Goal: Information Seeking & Learning: Understand process/instructions

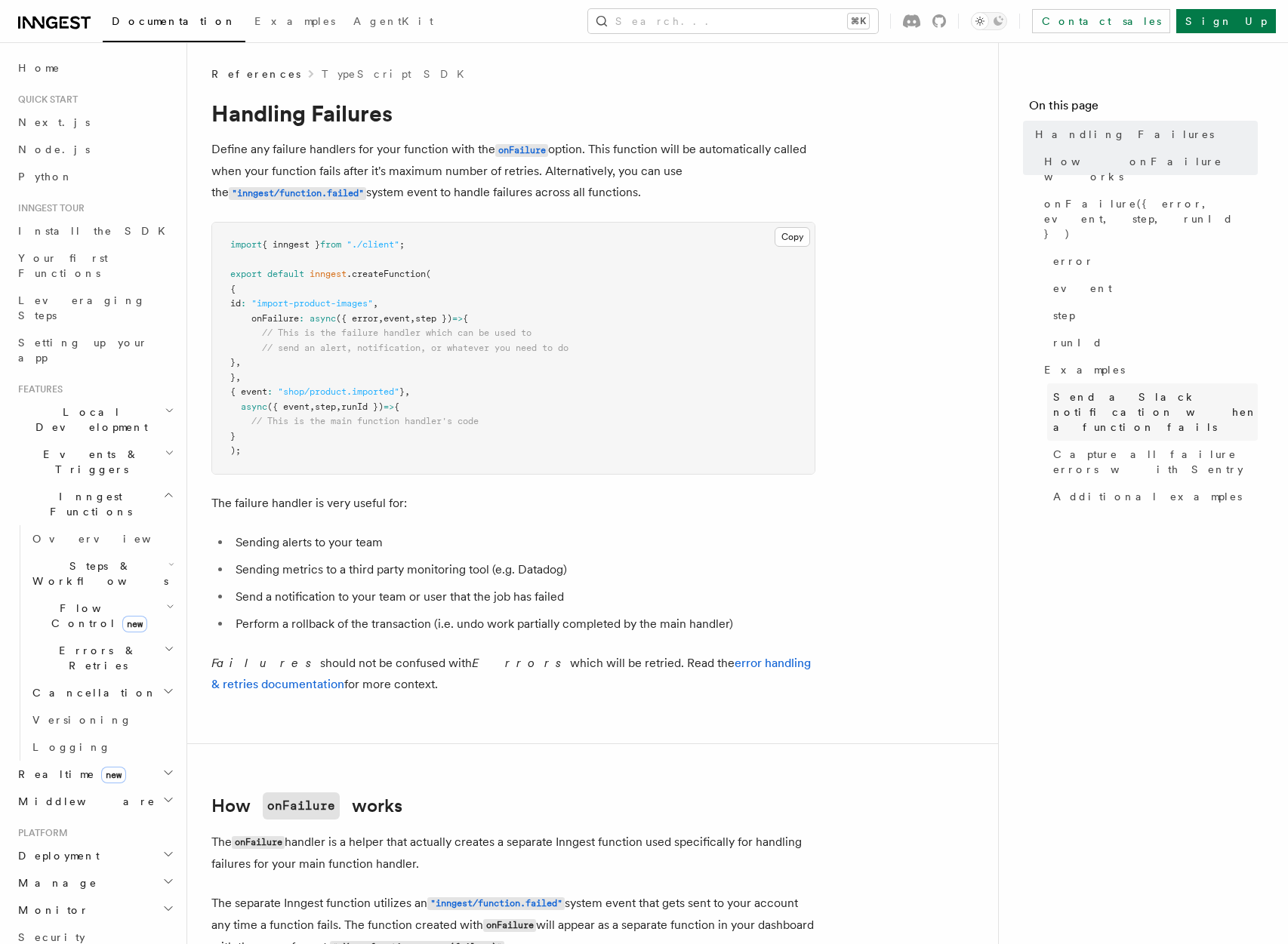
click at [1088, 390] on span "Send a Slack notification when a function fails" at bounding box center [1155, 412] width 205 height 45
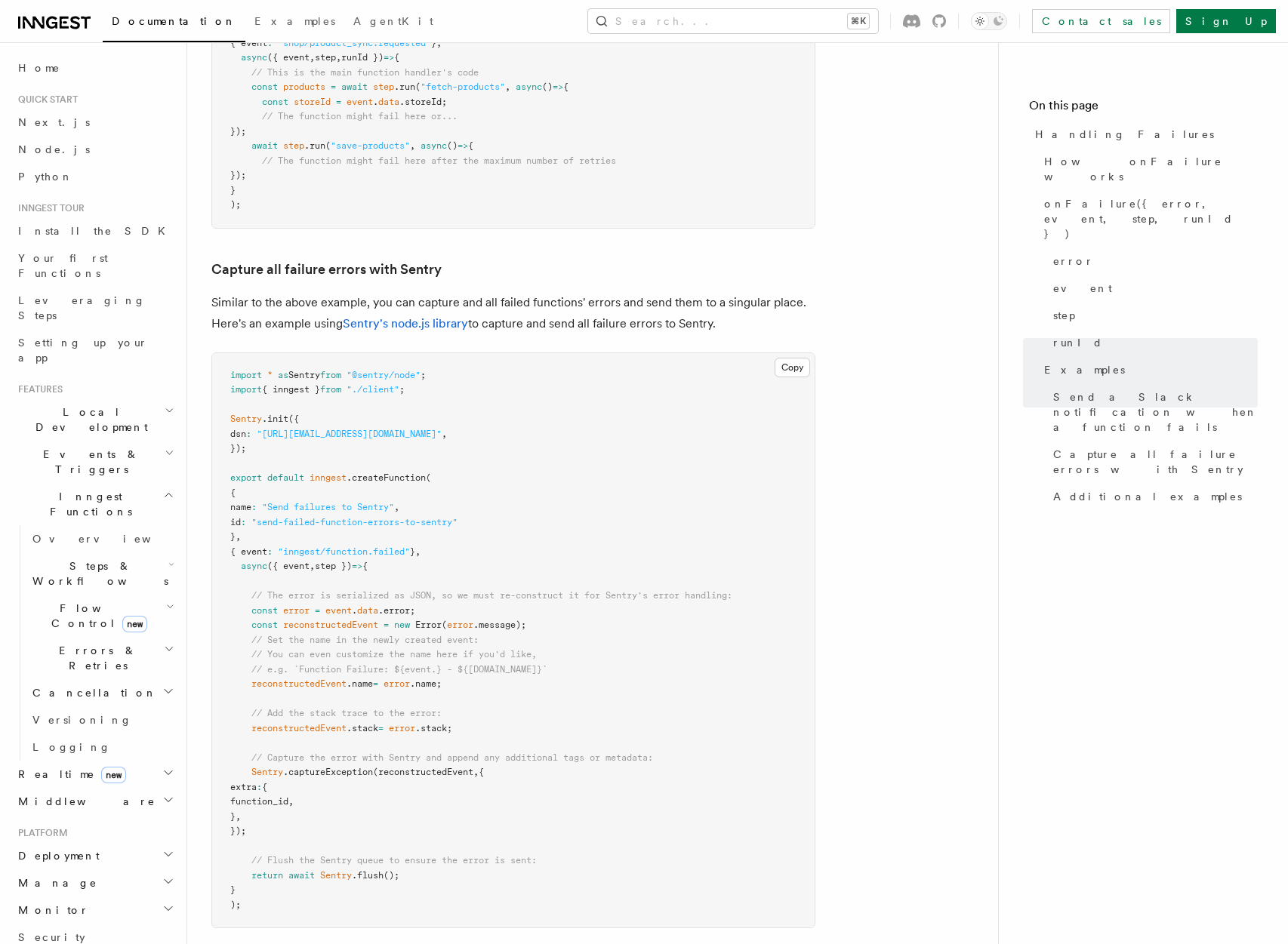
scroll to position [2492, 0]
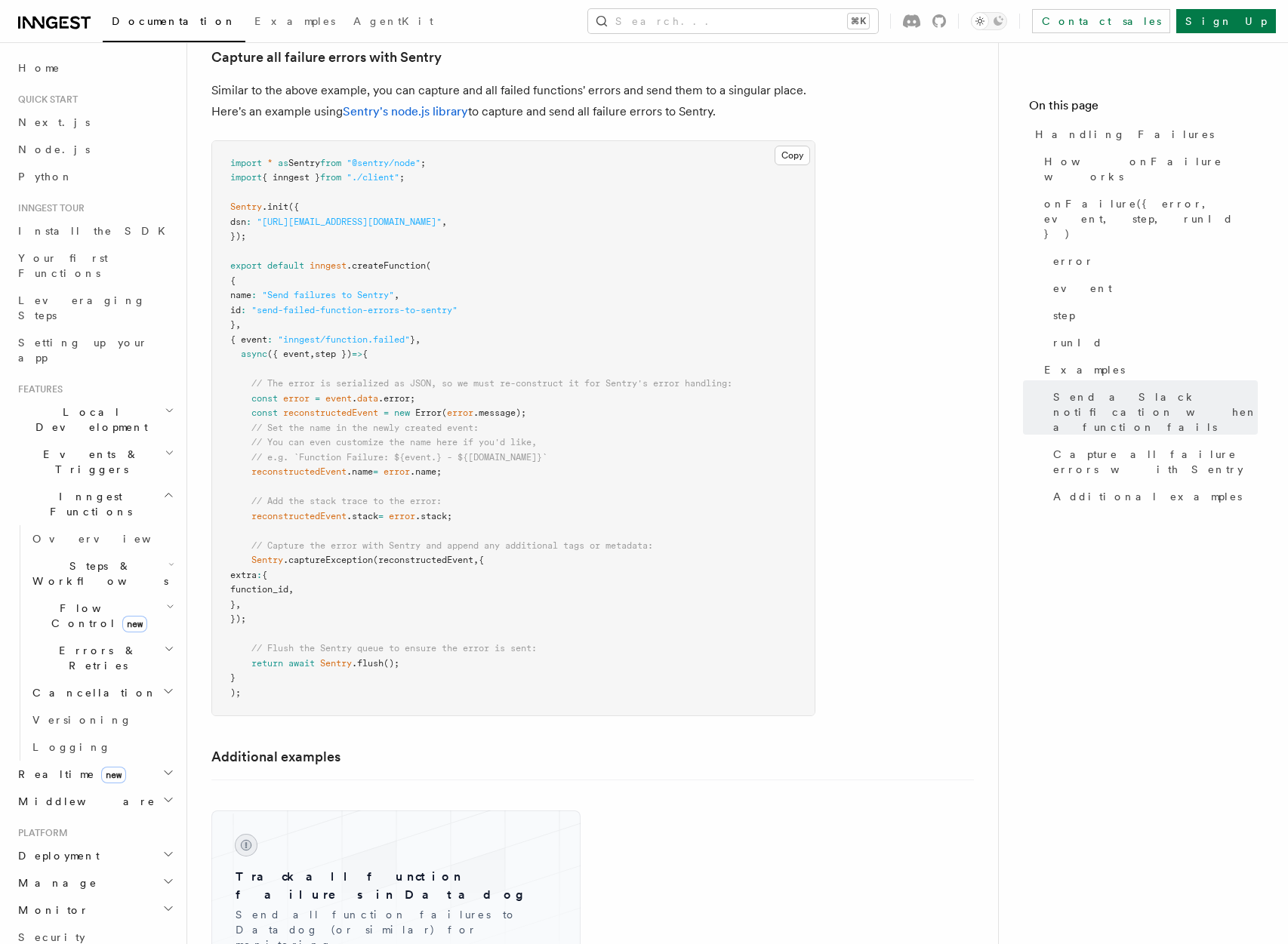
click at [135, 595] on h2 "Flow Control new" at bounding box center [102, 616] width 151 height 42
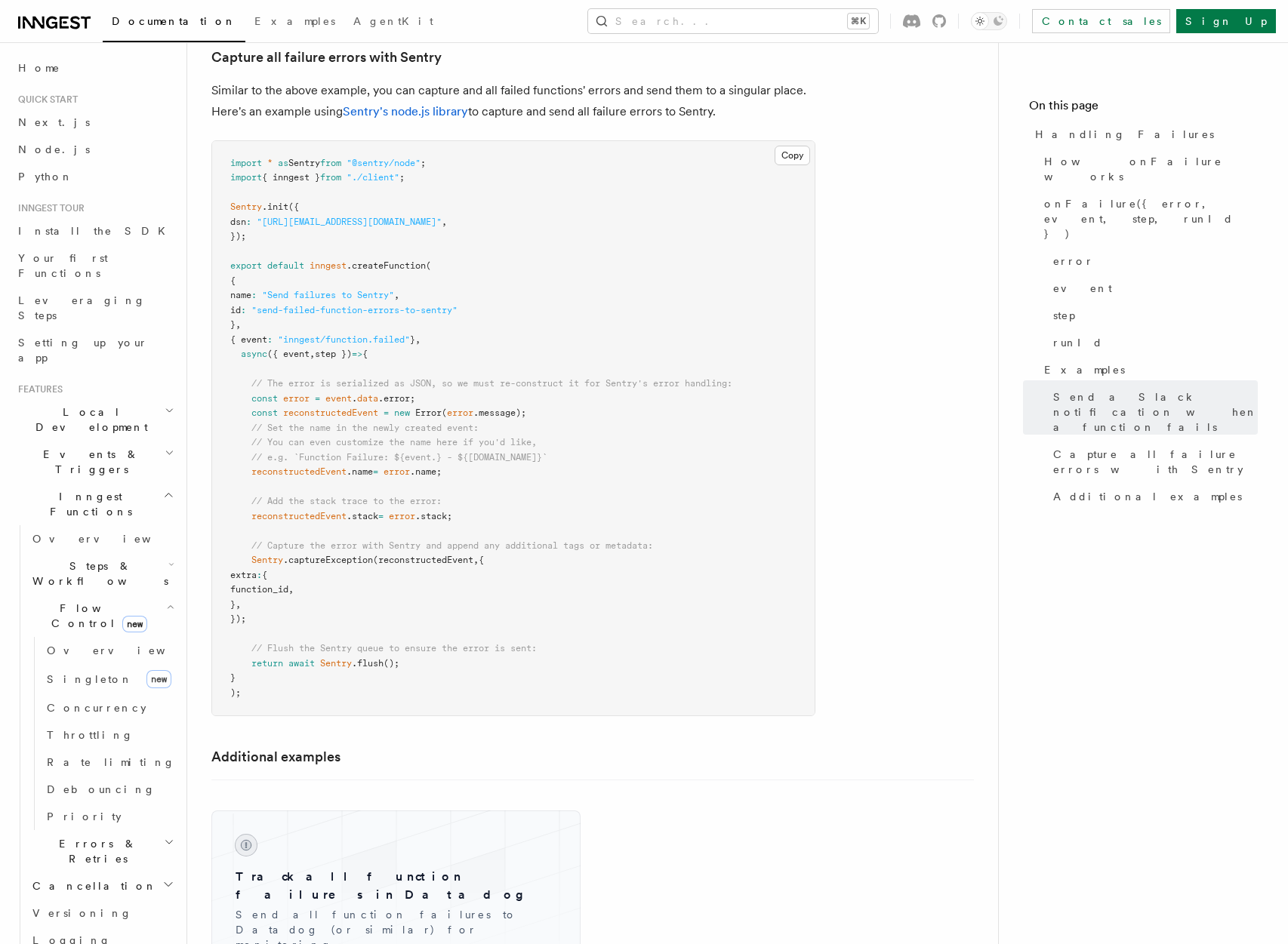
click at [139, 595] on h2 "Flow Control new" at bounding box center [102, 616] width 151 height 42
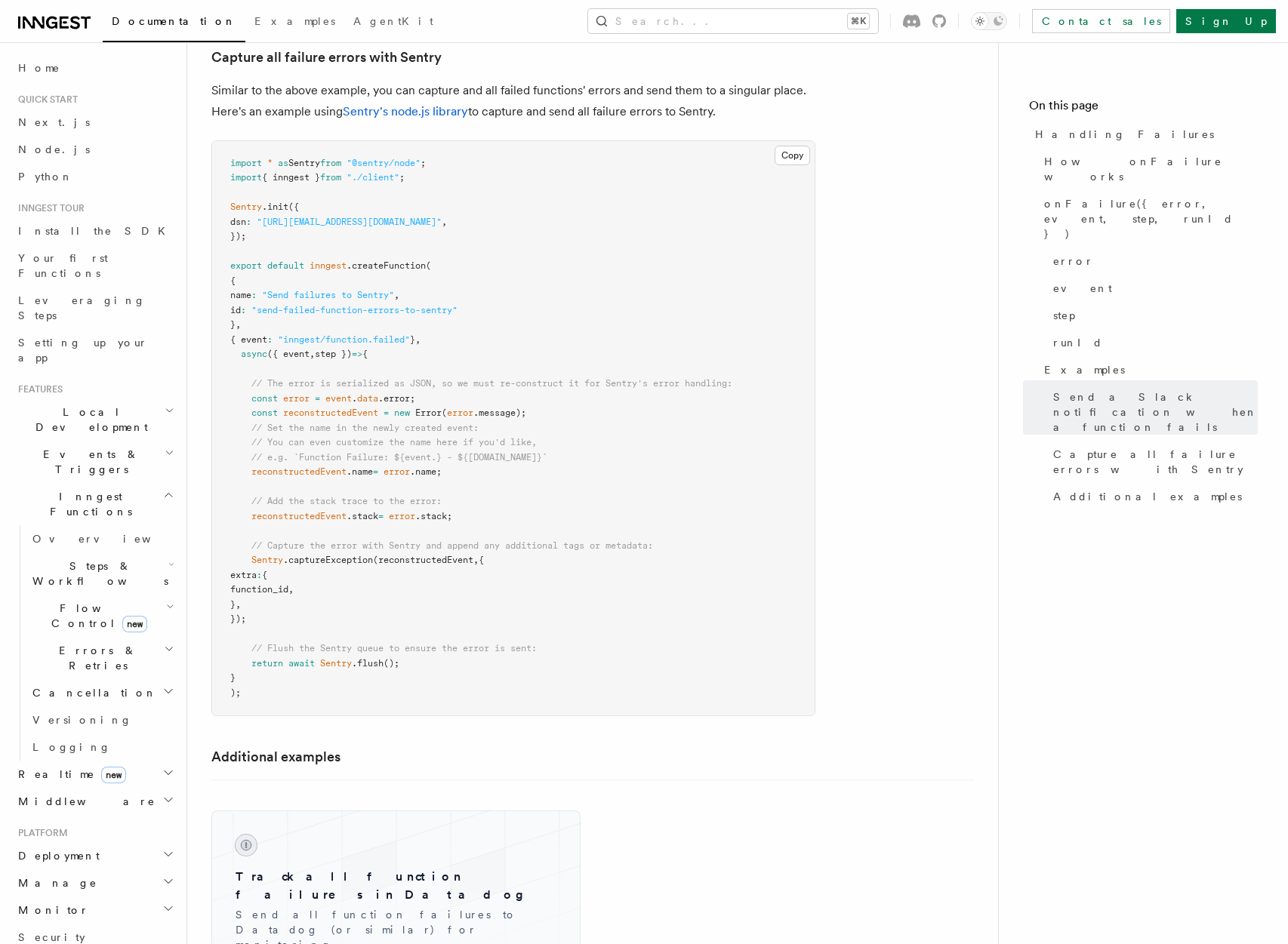
click at [149, 553] on h2 "Steps & Workflows" at bounding box center [102, 574] width 151 height 42
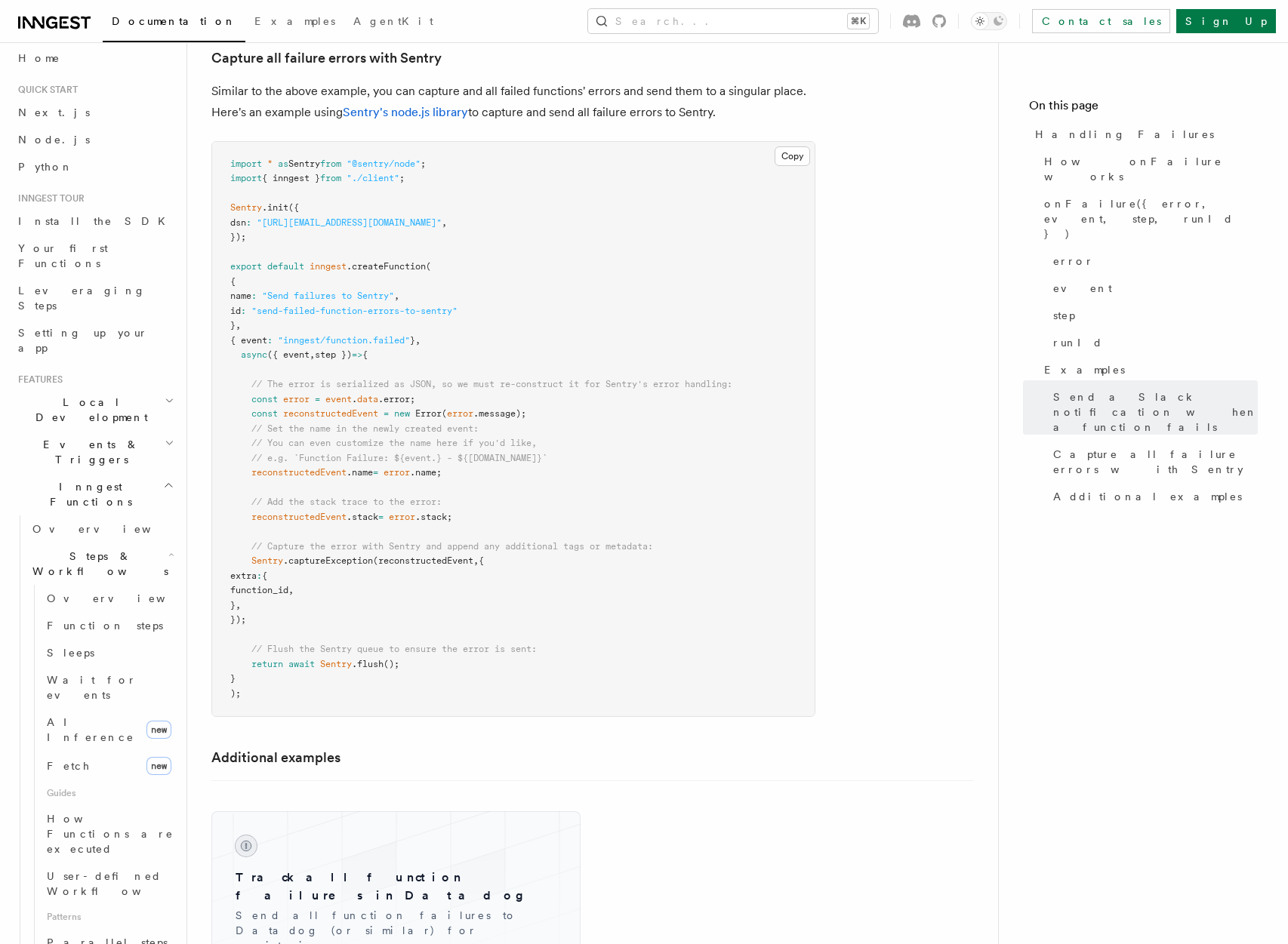
scroll to position [2494, 0]
click at [119, 667] on link "Wait for events" at bounding box center [109, 687] width 137 height 42
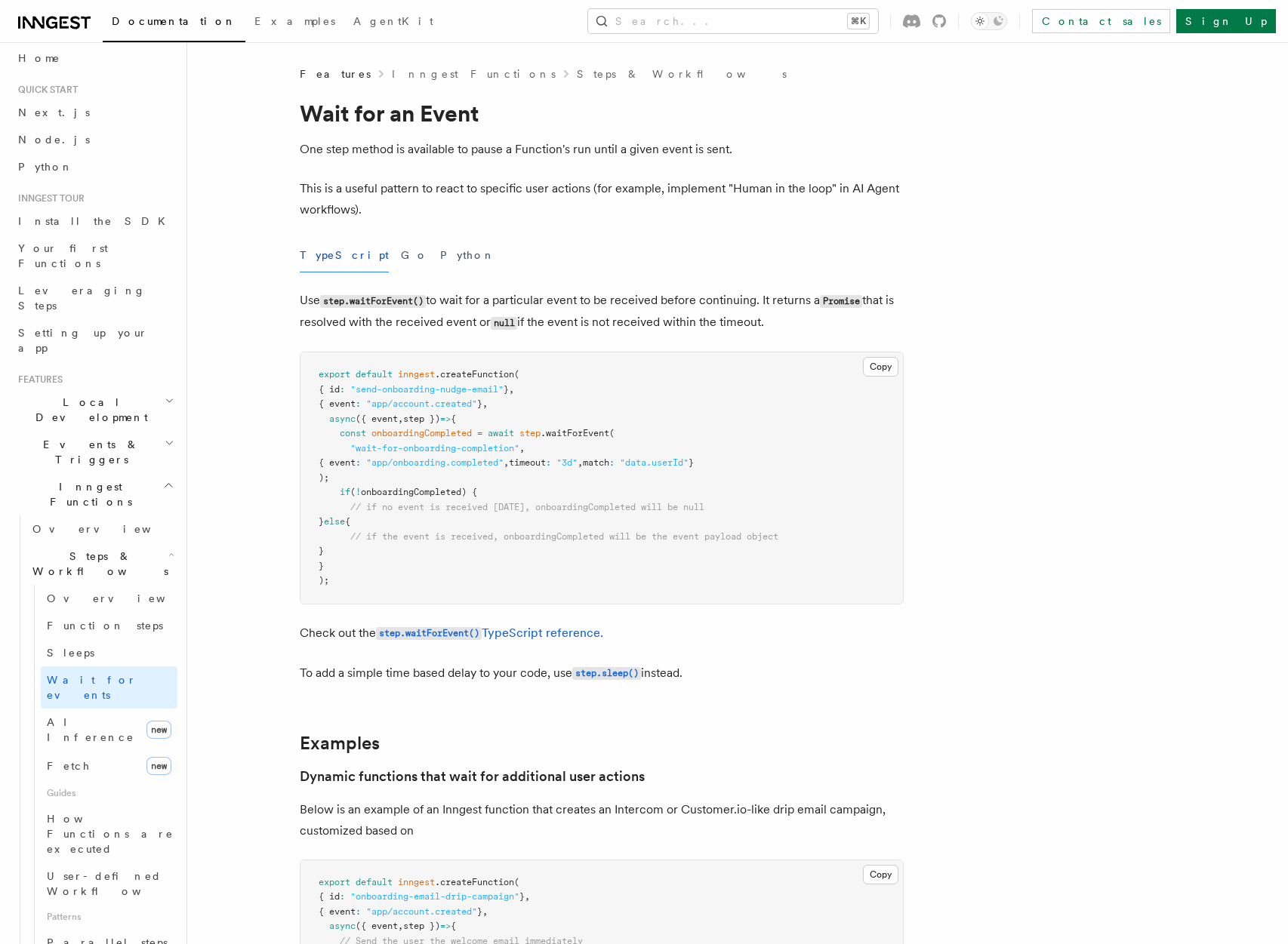
scroll to position [1, 0]
click at [657, 539] on span "// if the event is received, onboardingCompleted will be the event payload obje…" at bounding box center [564, 535] width 428 height 10
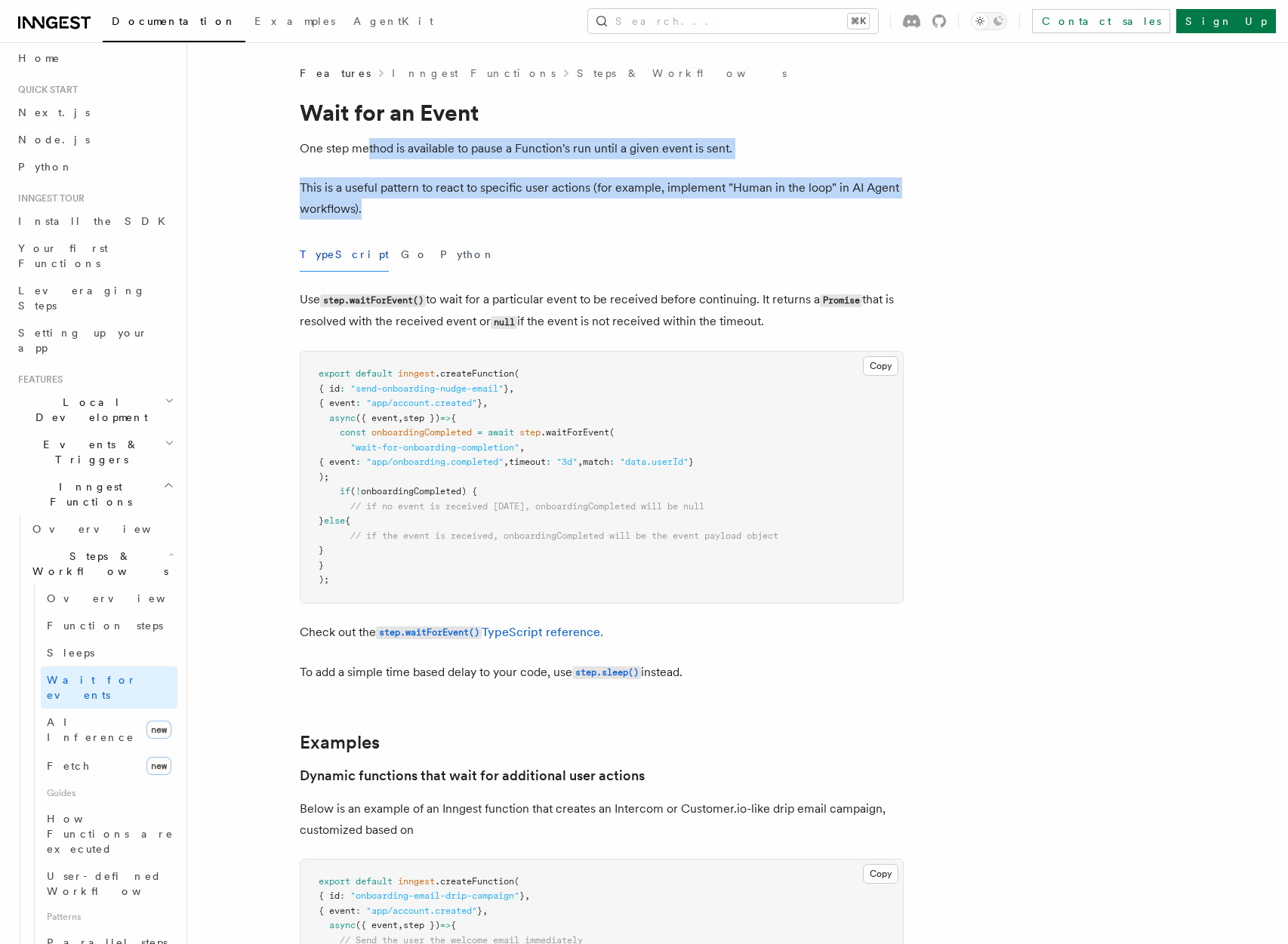
drag, startPoint x: 368, startPoint y: 147, endPoint x: 440, endPoint y: 206, distance: 93.1
click at [440, 206] on p "This is a useful pattern to react to specific user actions (for example, implem…" at bounding box center [601, 198] width 604 height 42
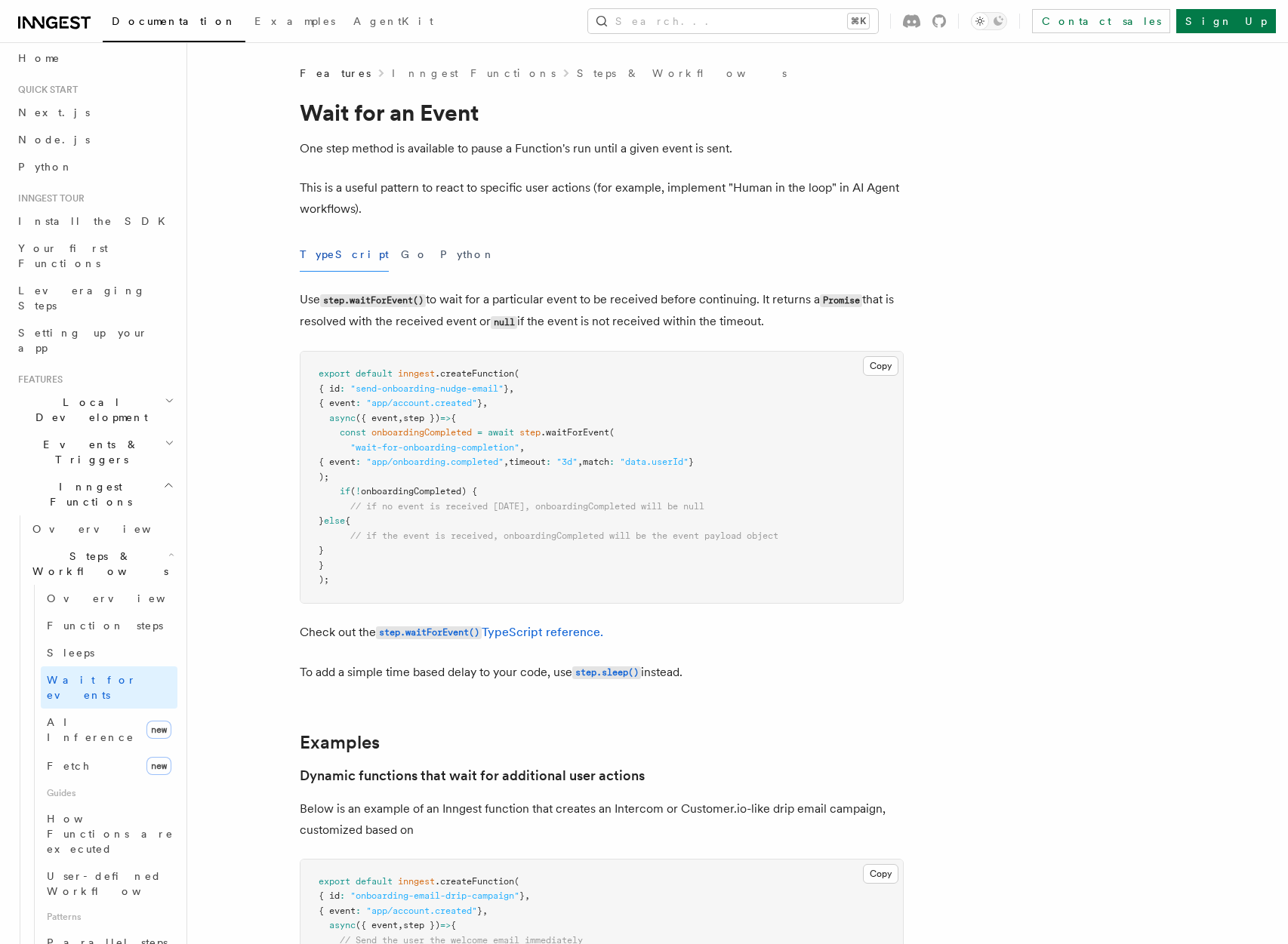
click at [168, 549] on icon "button" at bounding box center [171, 554] width 6 height 12
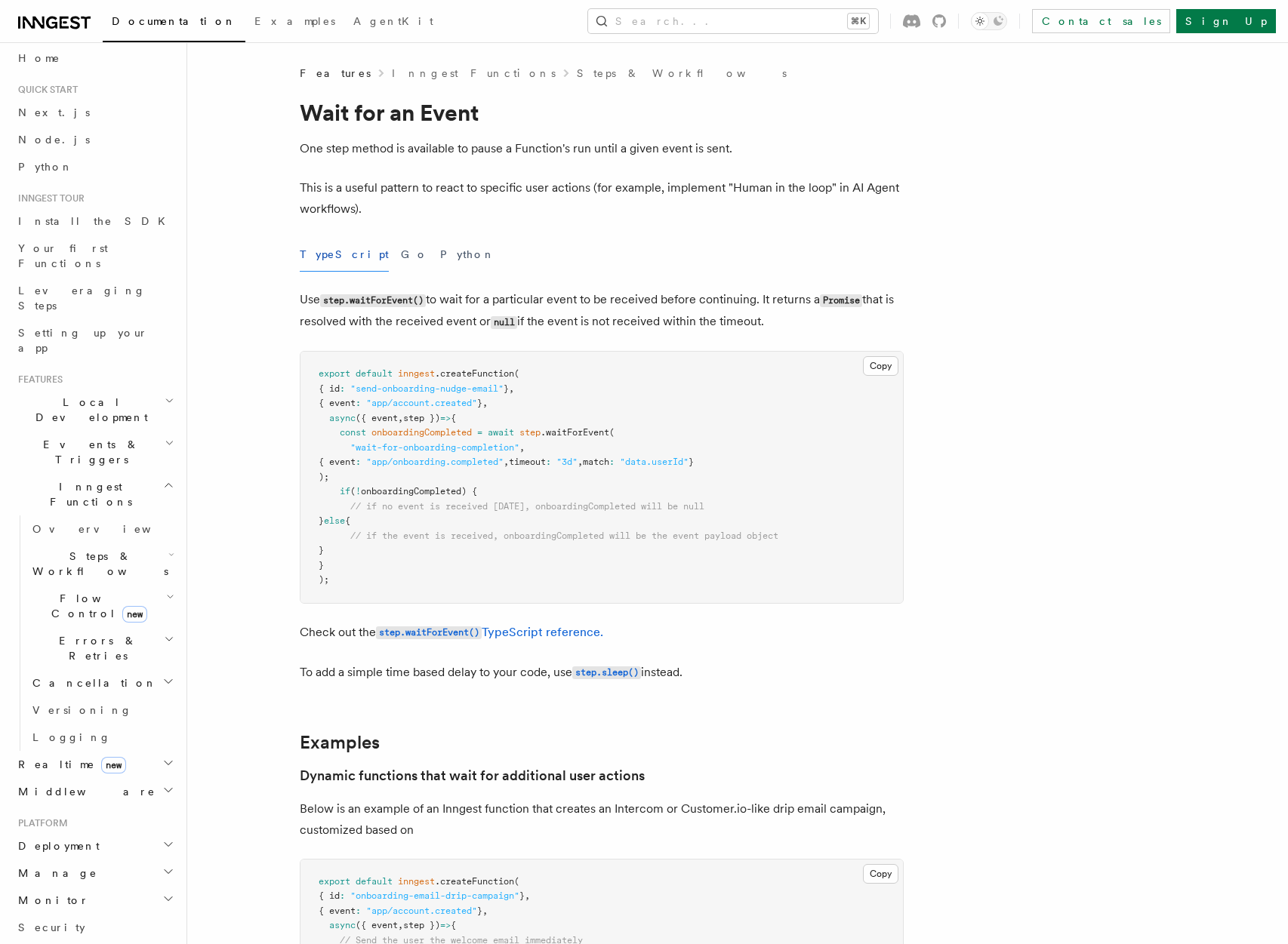
click at [154, 585] on h2 "Flow Control new" at bounding box center [102, 605] width 151 height 42
click at [157, 585] on h2 "Flow Control new" at bounding box center [102, 605] width 151 height 42
click at [155, 627] on h2 "Errors & Retries" at bounding box center [102, 648] width 151 height 42
click at [115, 697] on link "Retries" at bounding box center [109, 711] width 137 height 27
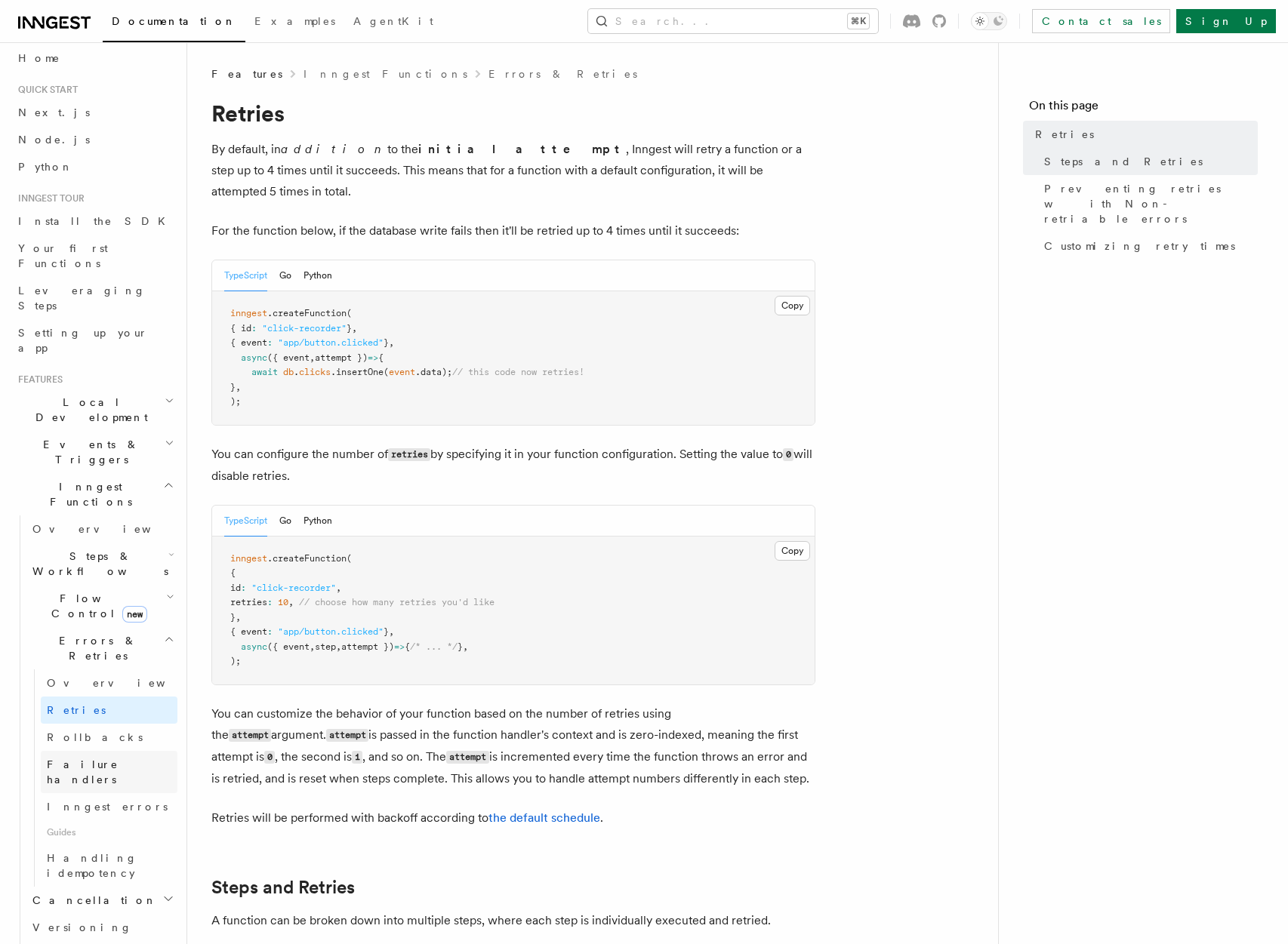
click at [117, 758] on span "Failure handlers" at bounding box center [83, 772] width 72 height 27
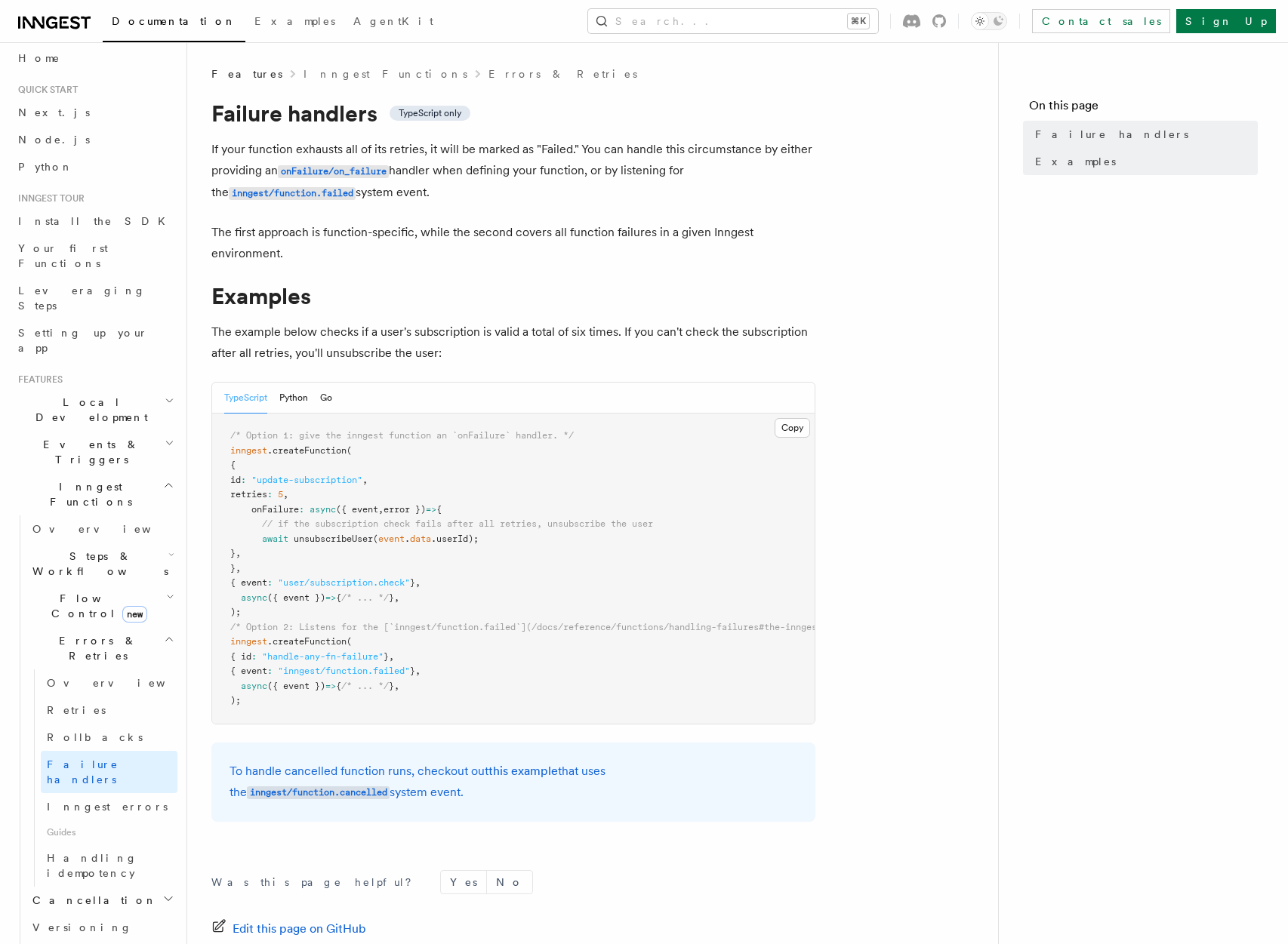
click at [382, 500] on pre "/* Option 1: give the inngest function an `onFailure` handler. */ inngest .crea…" at bounding box center [513, 568] width 602 height 310
click at [276, 436] on span "/* Option 1: give the inngest function an `onFailure` handler. */" at bounding box center [401, 435] width 343 height 10
click at [320, 441] on pre "/* Option 1: give the inngest function an `onFailure` handler. */ inngest .crea…" at bounding box center [513, 568] width 602 height 310
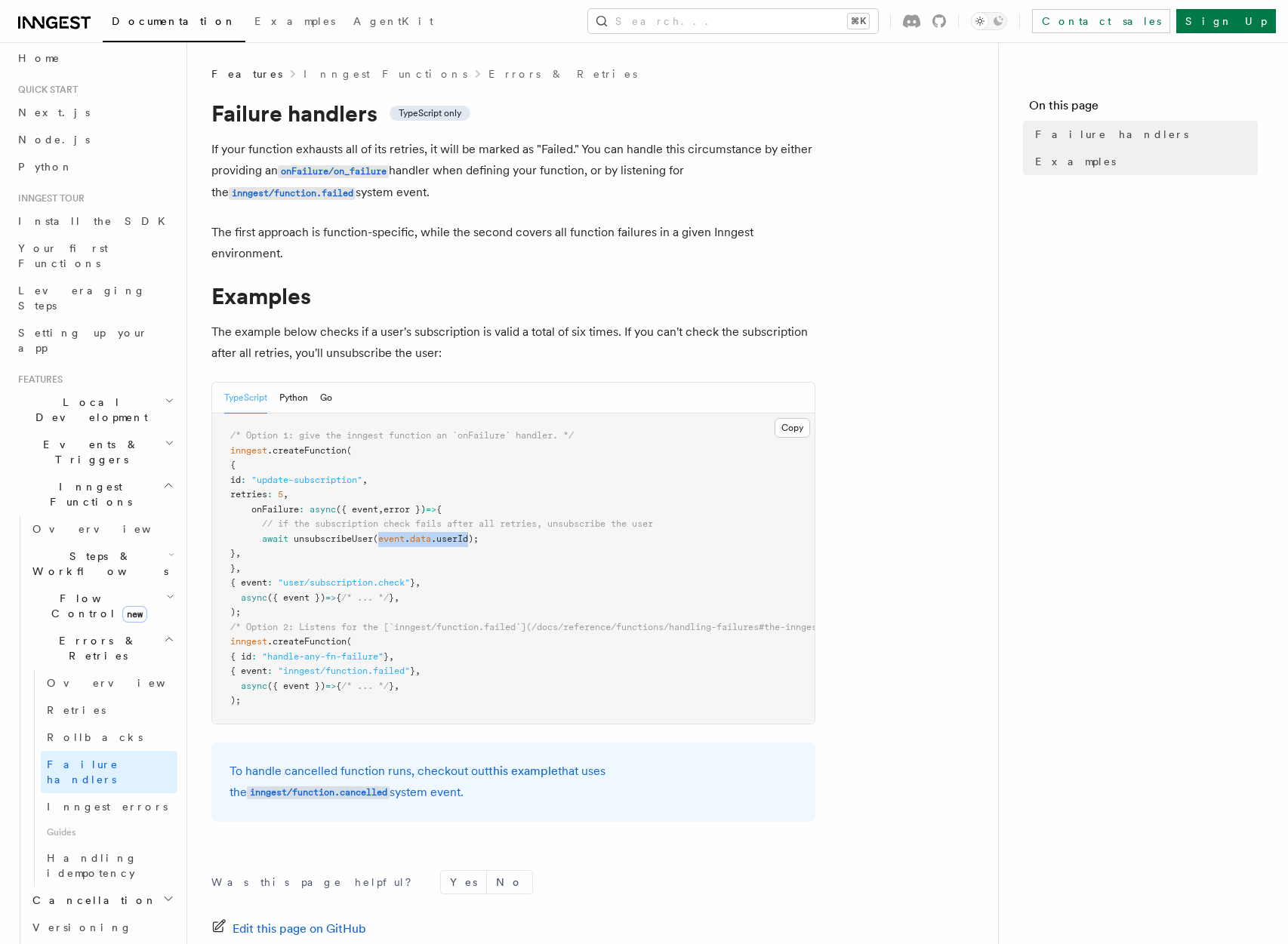
drag, startPoint x: 382, startPoint y: 539, endPoint x: 475, endPoint y: 538, distance: 93.0
click at [475, 538] on span "await unsubscribeUser ( event . data .userId);" at bounding box center [354, 539] width 249 height 10
click at [475, 538] on span ".userId);" at bounding box center [455, 539] width 48 height 10
drag, startPoint x: 476, startPoint y: 538, endPoint x: 378, endPoint y: 539, distance: 98.0
click at [378, 539] on span "await unsubscribeUser ( event . data .userId);" at bounding box center [354, 539] width 249 height 10
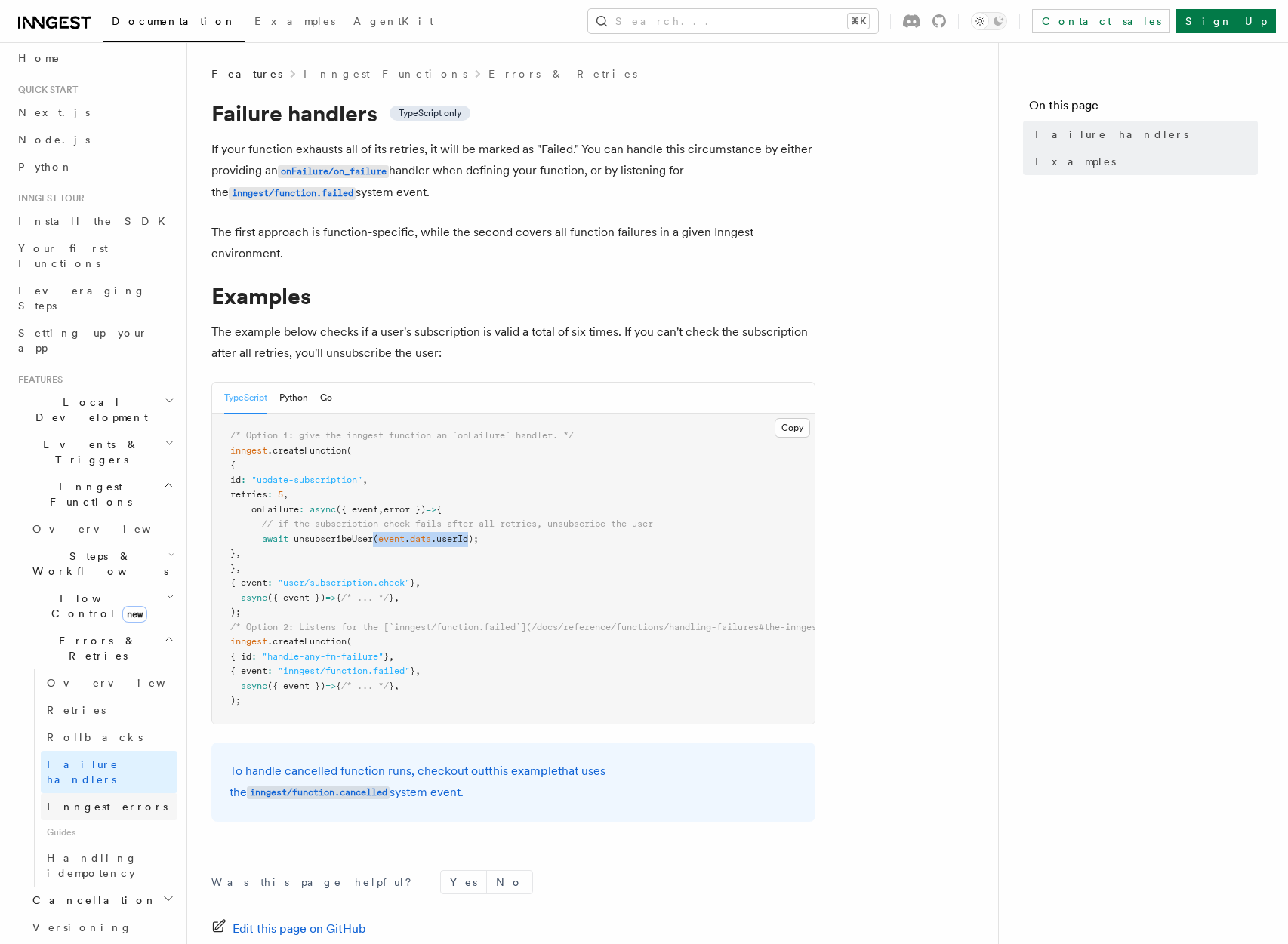
click at [69, 801] on span "Inngest errors" at bounding box center [108, 806] width 121 height 12
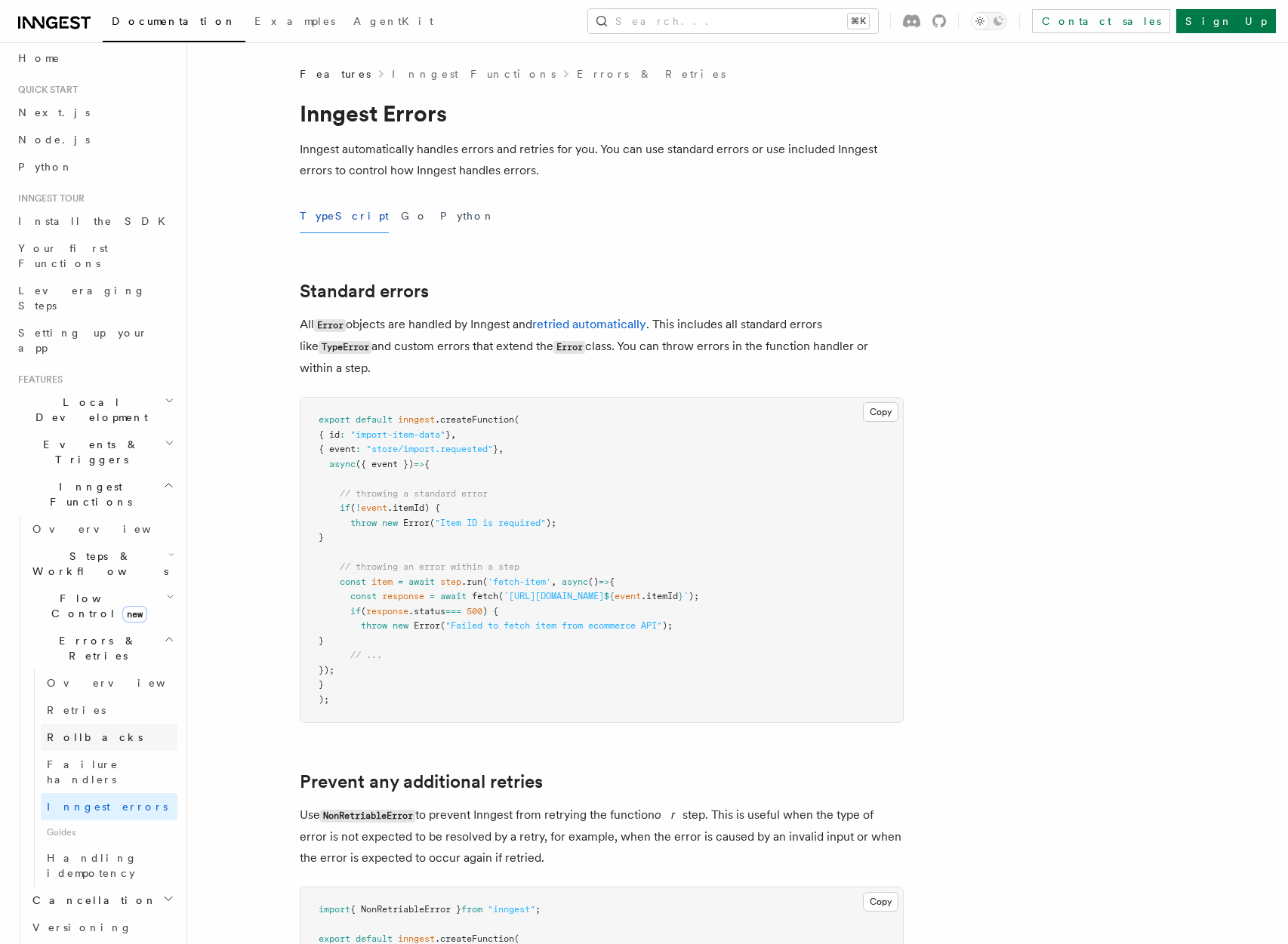
click at [134, 724] on link "Rollbacks" at bounding box center [109, 738] width 137 height 27
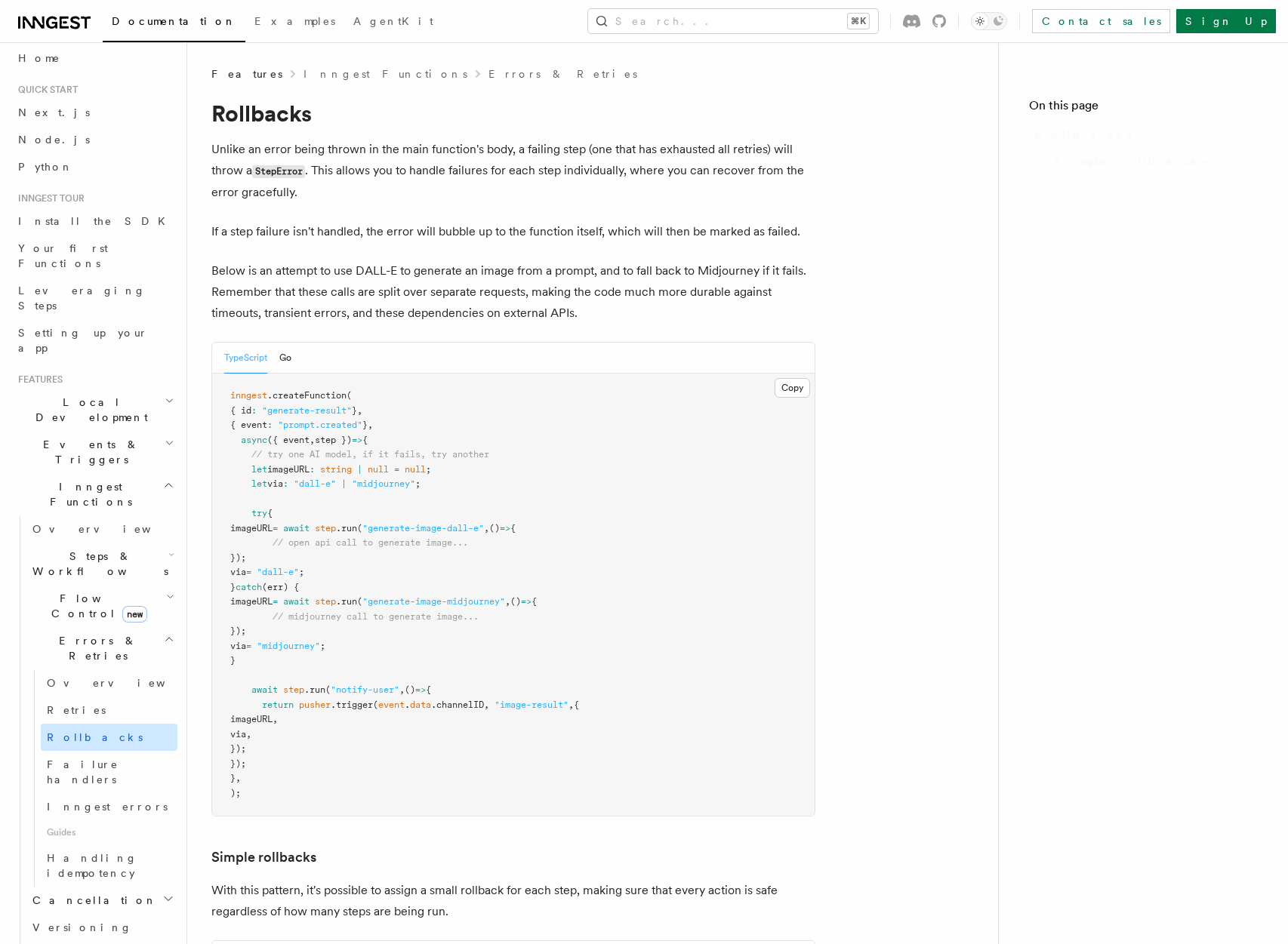
scroll to position [10, 0]
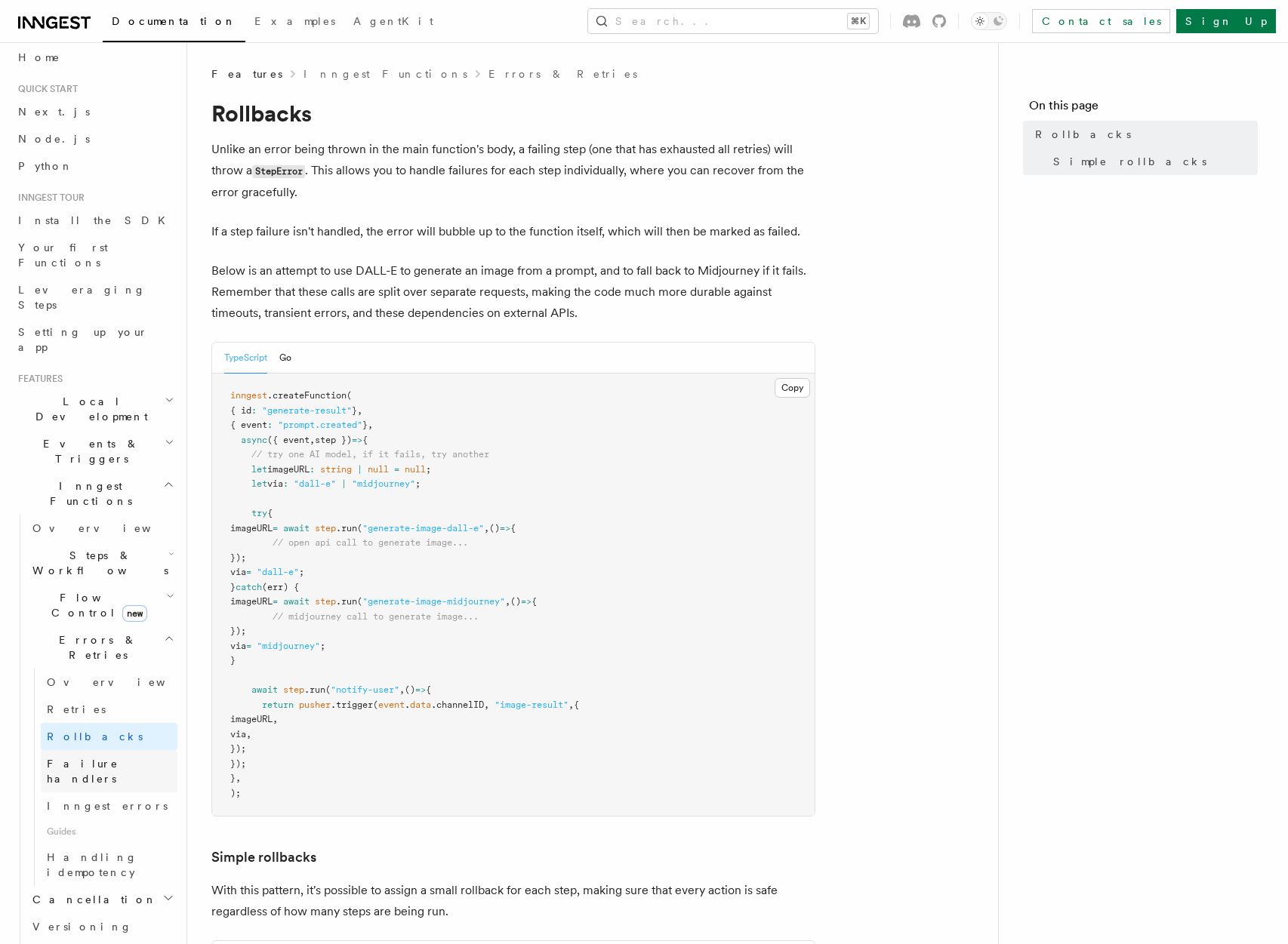
click at [154, 750] on link "Failure handlers" at bounding box center [109, 771] width 137 height 42
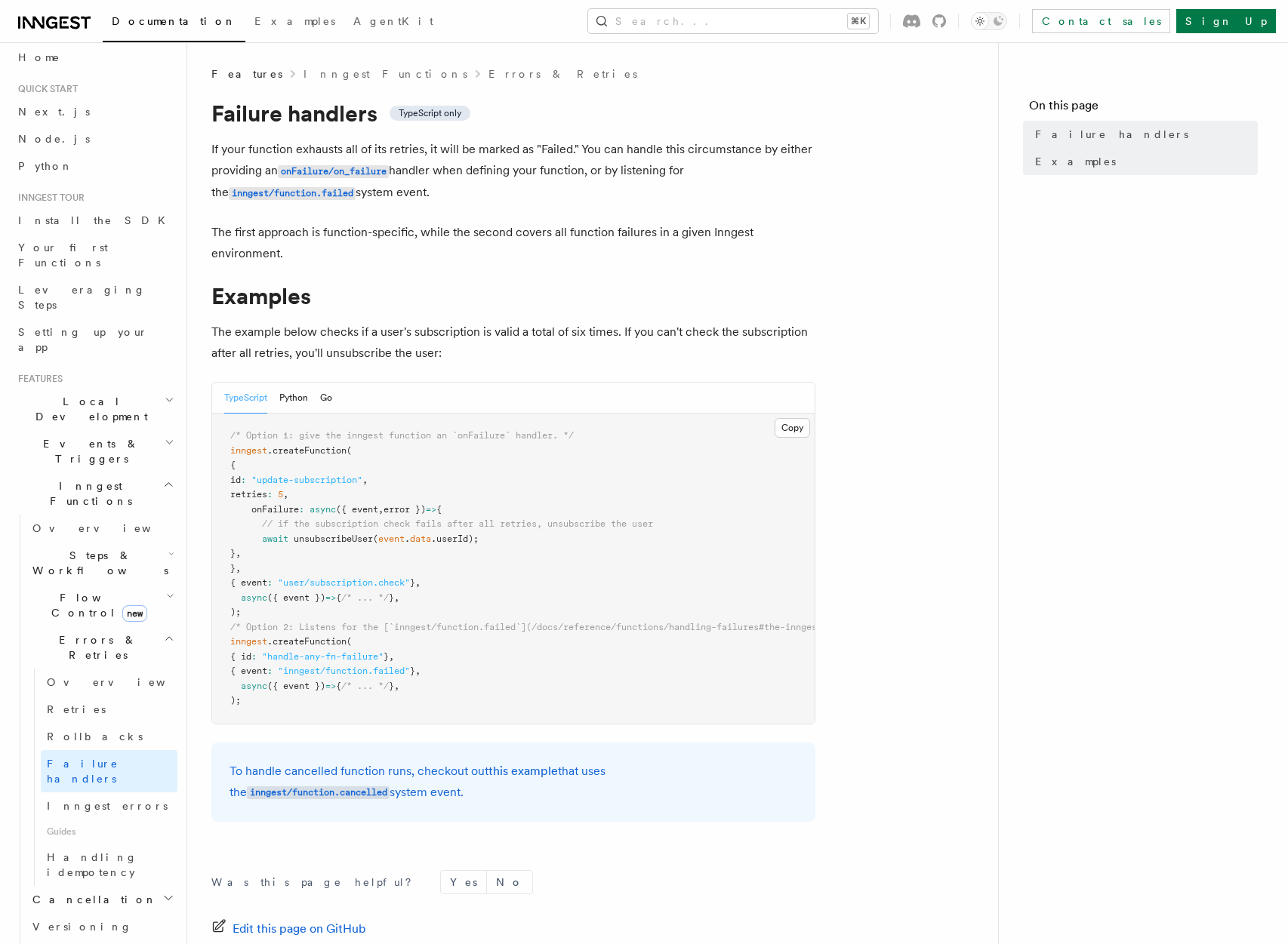
click at [401, 528] on span "// if the subscription check fails after all retries, unsubscribe the user" at bounding box center [457, 523] width 391 height 10
click at [444, 524] on span "// if the subscription check fails after all retries, unsubscribe the user" at bounding box center [457, 523] width 391 height 10
click at [110, 696] on link "Retries" at bounding box center [109, 710] width 137 height 27
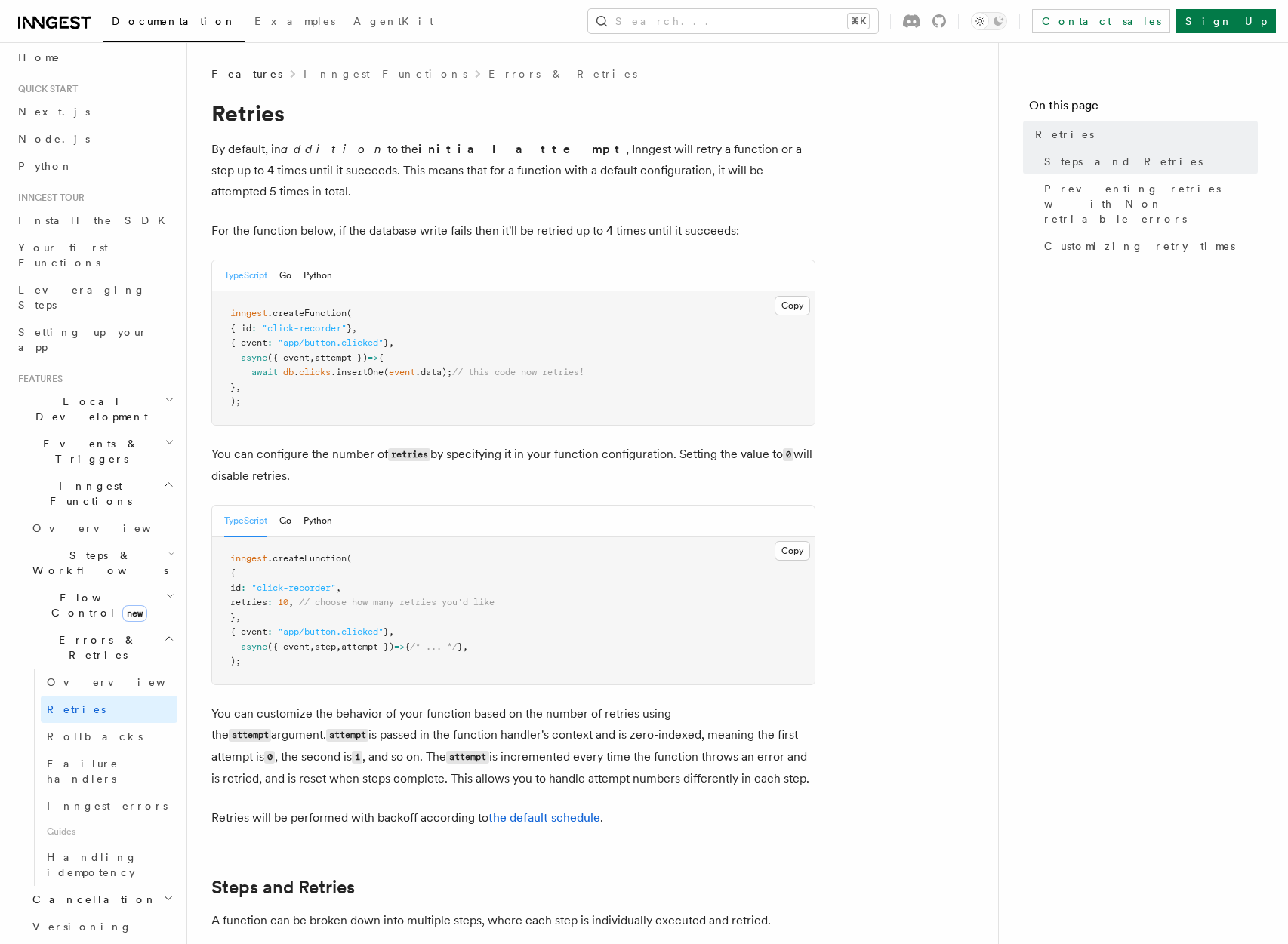
scroll to position [10, 0]
click at [1040, 233] on link "Customizing retry times" at bounding box center [1148, 246] width 220 height 27
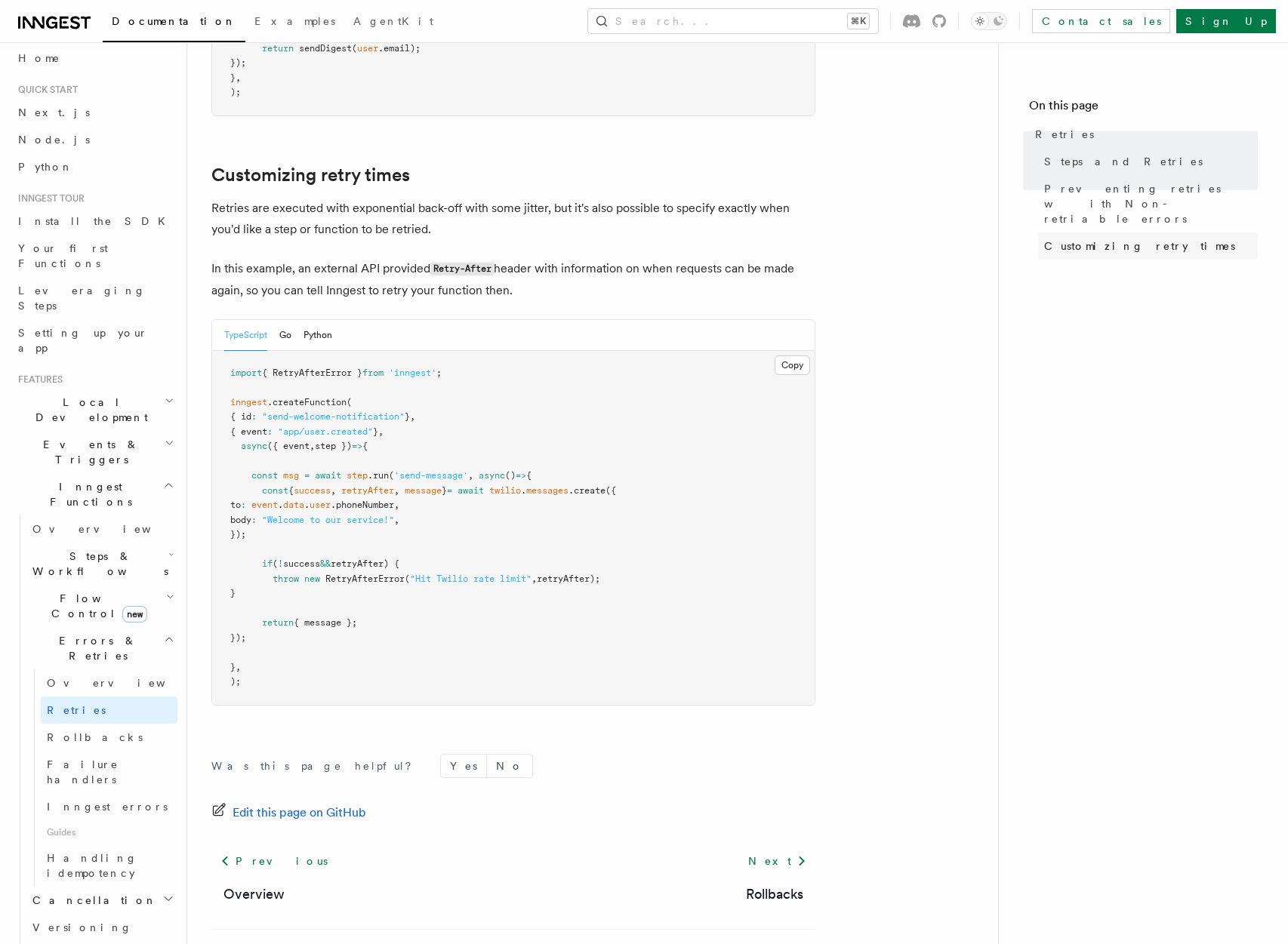
scroll to position [1920, 0]
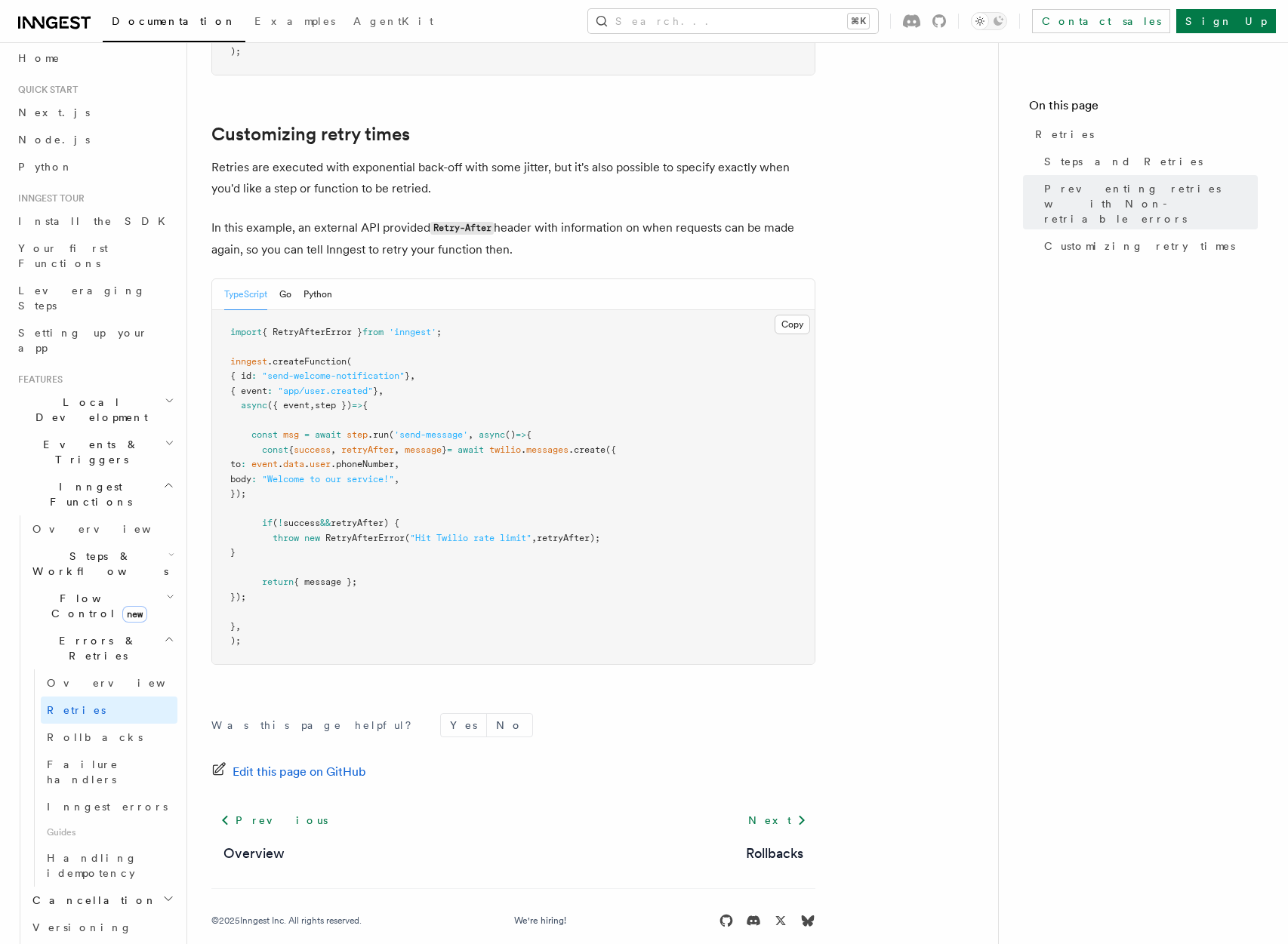
click at [413, 542] on pre "import { RetryAfterError } from 'inngest' ; inngest .createFunction ( { id : "s…" at bounding box center [513, 487] width 602 height 354
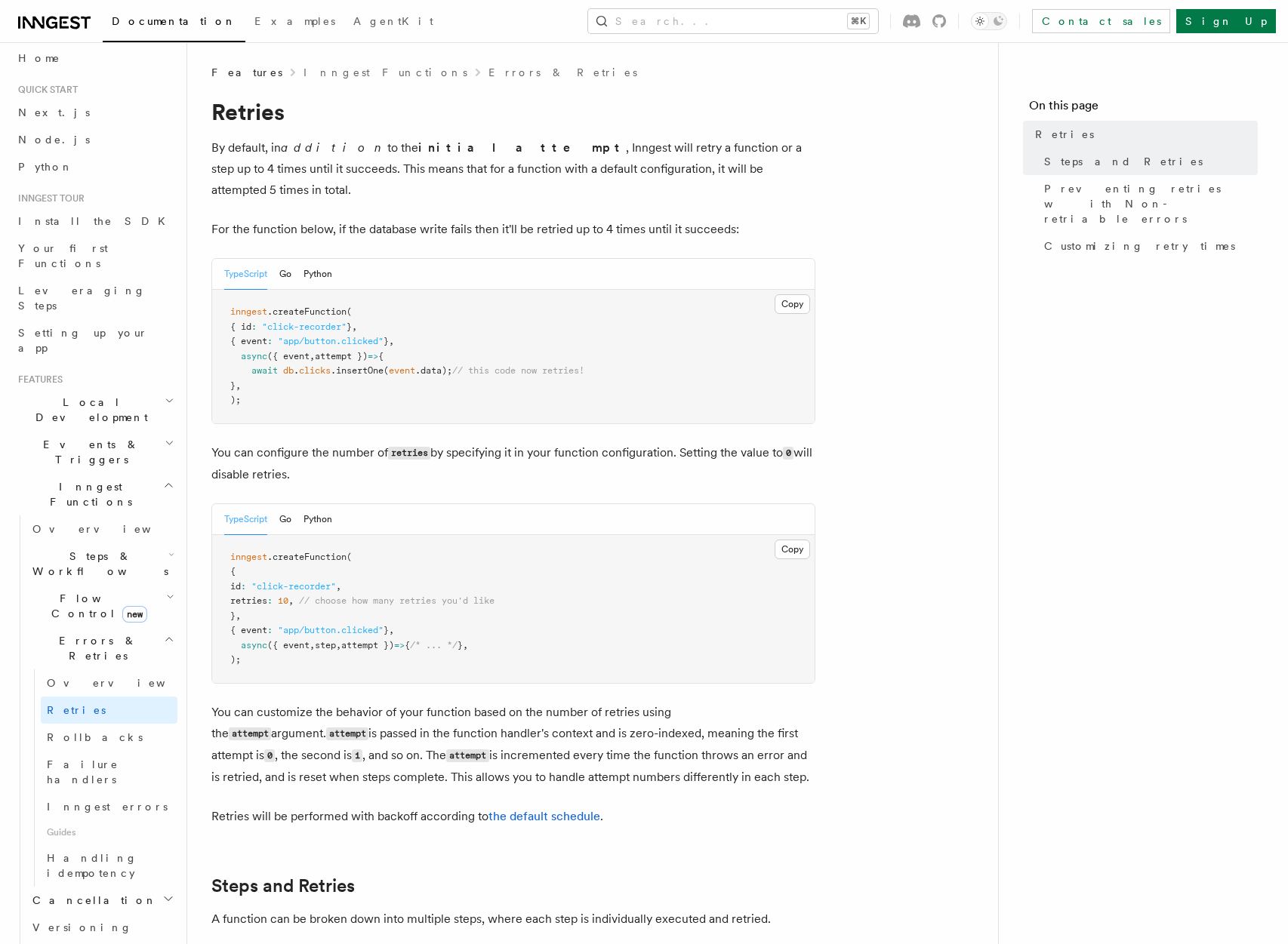
scroll to position [1, 0]
click at [119, 758] on span "Failure handlers" at bounding box center [83, 772] width 72 height 27
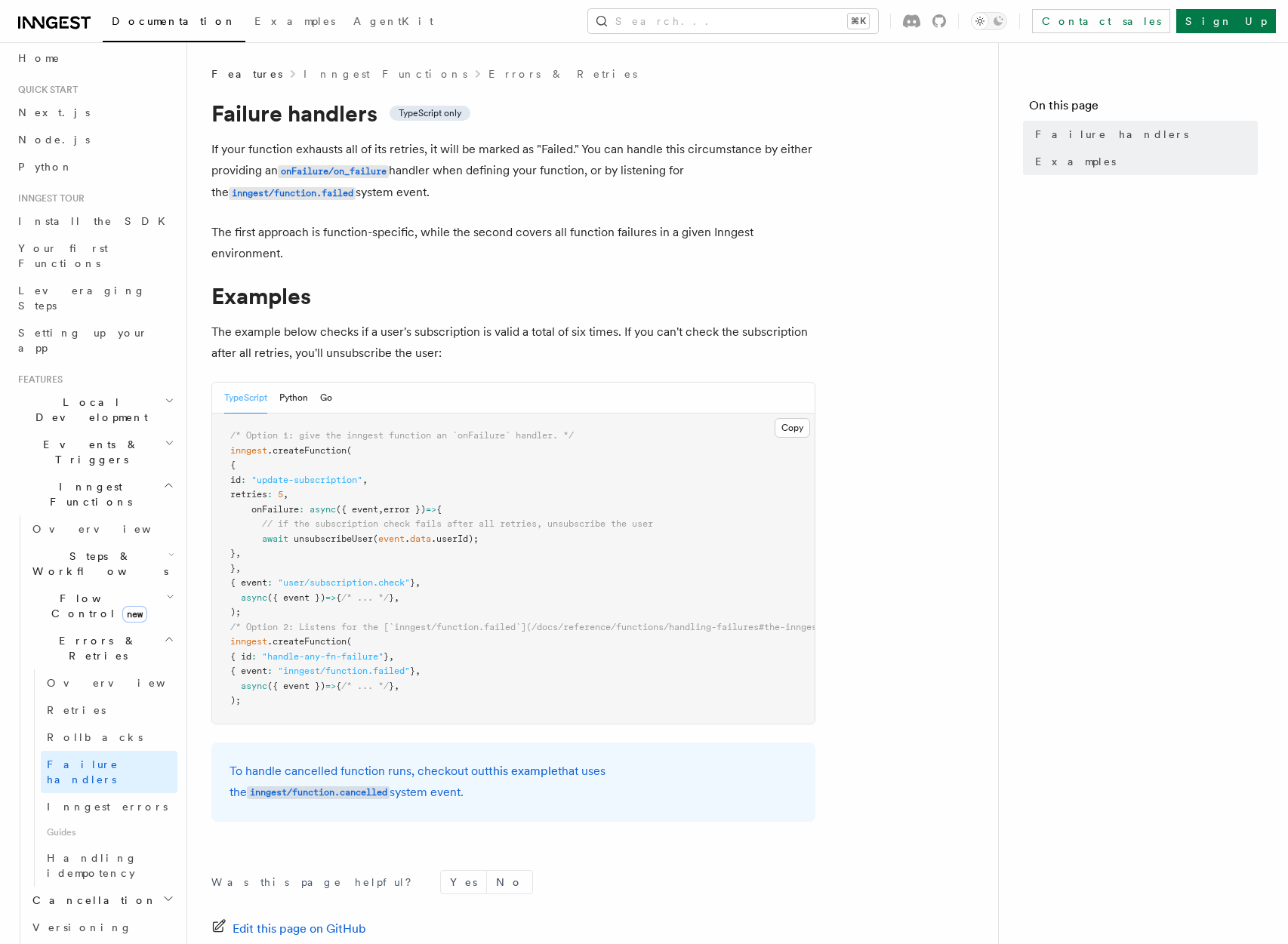
scroll to position [178, 0]
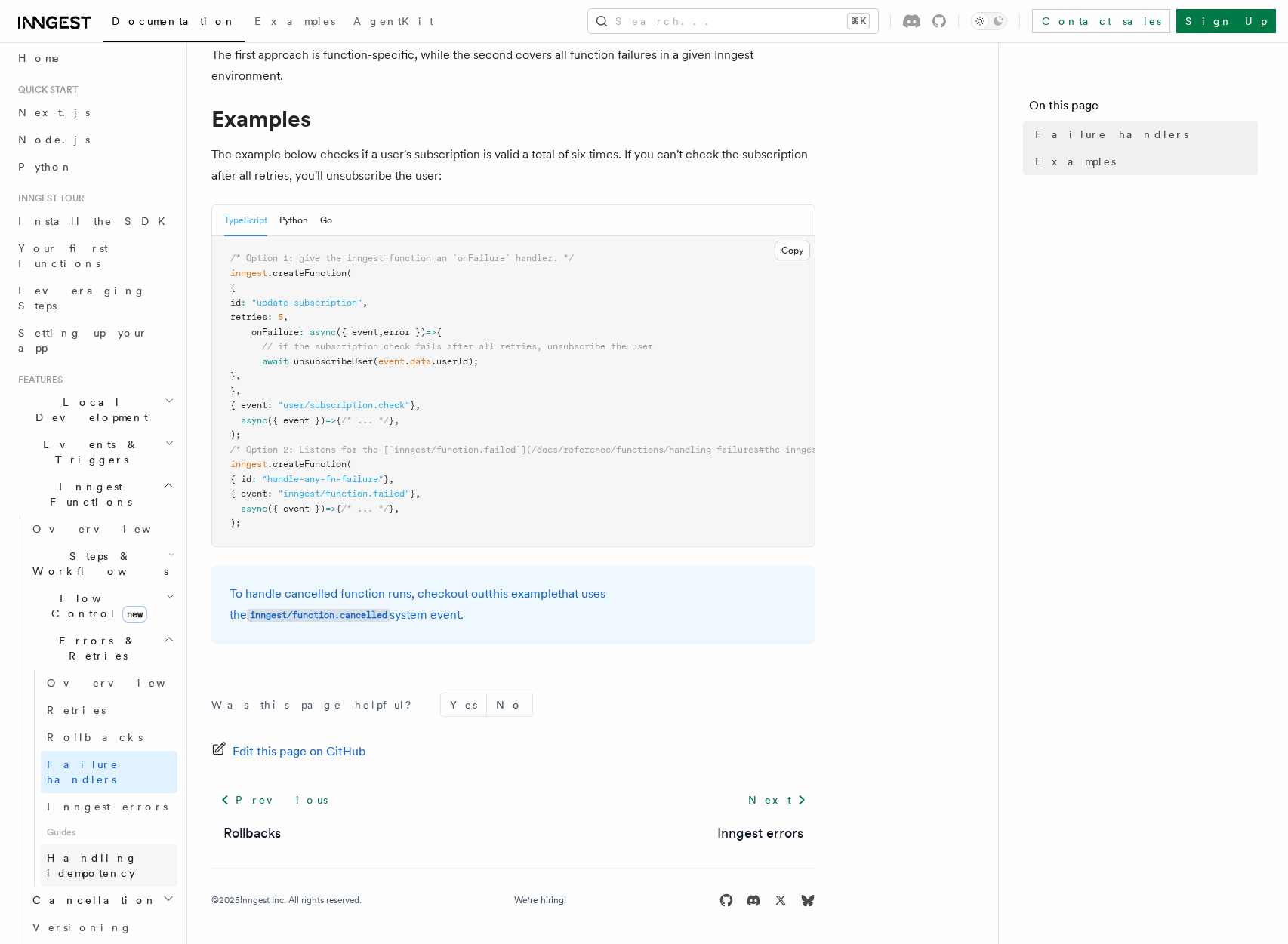
click at [123, 844] on link "Handling idempotency" at bounding box center [109, 865] width 137 height 42
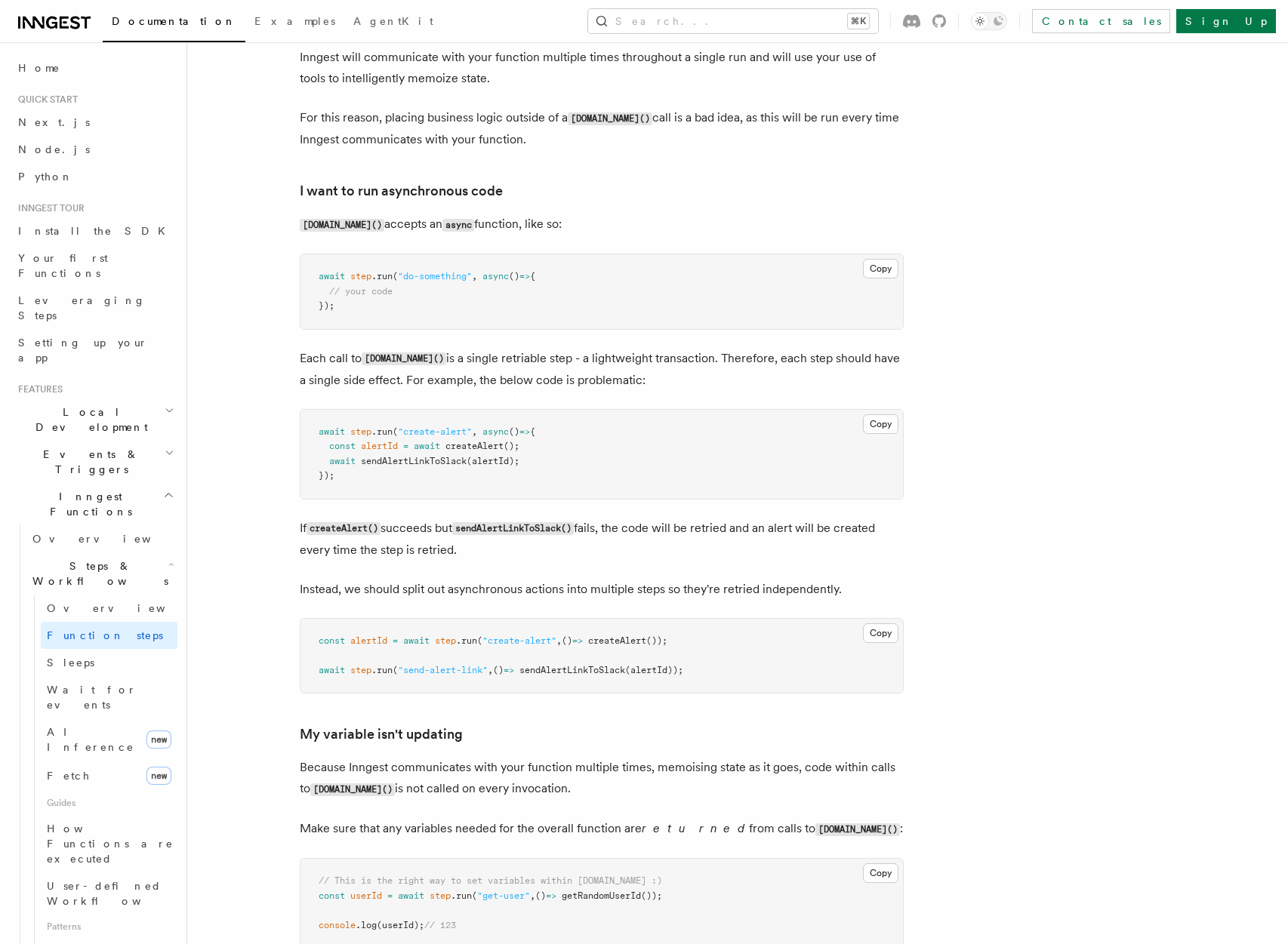
scroll to position [3225, 0]
